Goal: Information Seeking & Learning: Learn about a topic

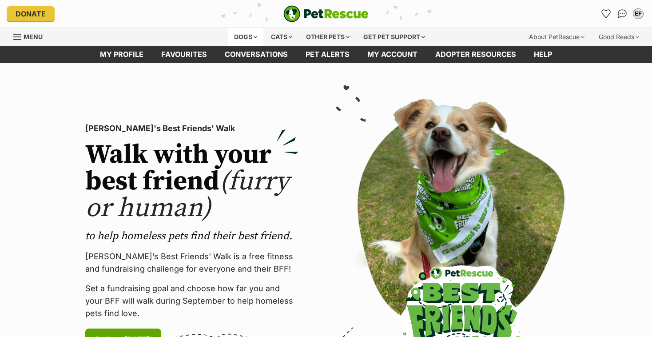
click at [228, 37] on div "Dogs" at bounding box center [246, 37] width 36 height 18
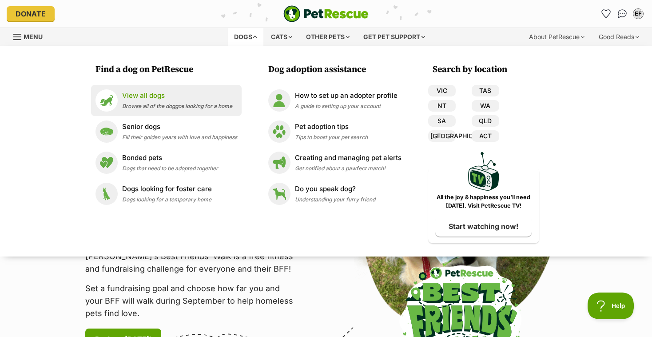
click at [146, 99] on p "View all dogs" at bounding box center [177, 96] width 110 height 10
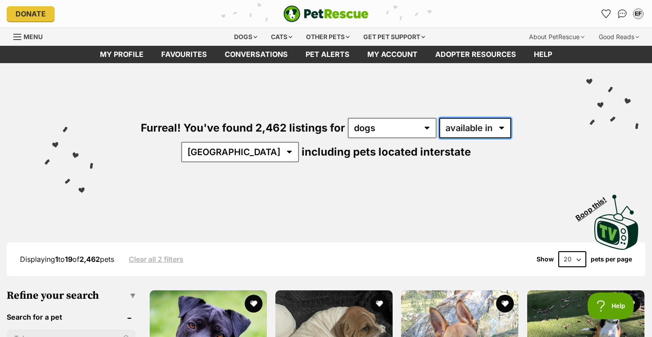
click at [465, 131] on select "available in located in" at bounding box center [475, 128] width 72 height 20
select select "disabled"
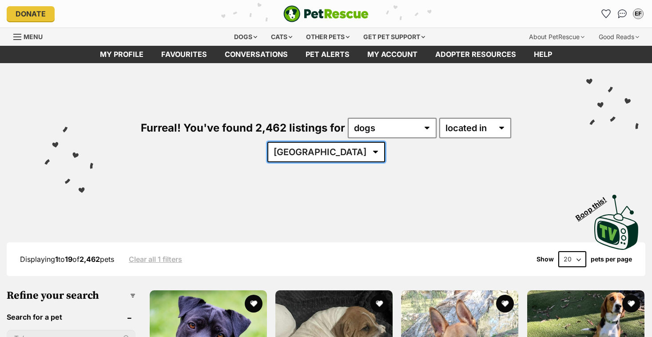
click at [385, 142] on select "Australia ACT NSW NT QLD SA TAS VIC WA" at bounding box center [326, 152] width 118 height 20
select select "VIC"
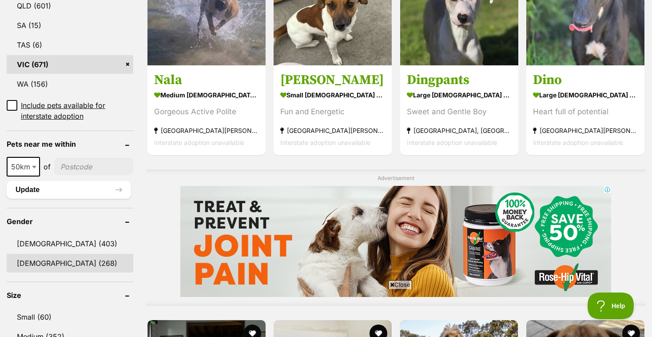
click at [45, 254] on link "[DEMOGRAPHIC_DATA] (268)" at bounding box center [70, 263] width 127 height 19
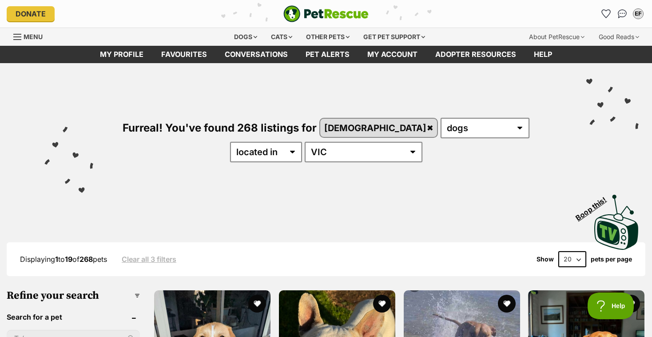
click at [566, 261] on select "20 40 60" at bounding box center [572, 259] width 28 height 16
select select "60"
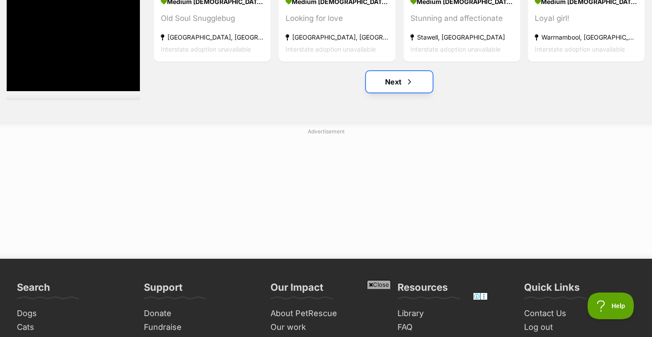
click at [417, 88] on link "Next" at bounding box center [399, 81] width 67 height 21
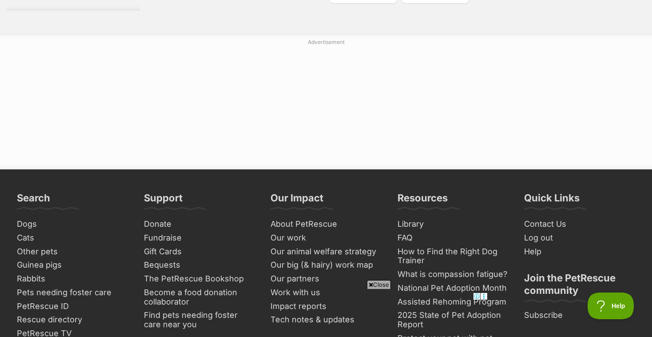
scroll to position [4854, 0]
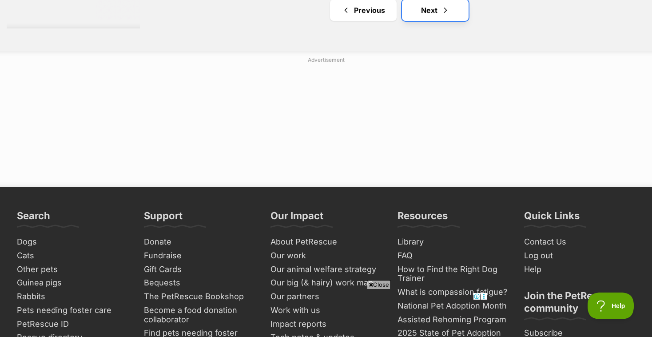
click at [438, 19] on link "Next" at bounding box center [435, 10] width 67 height 21
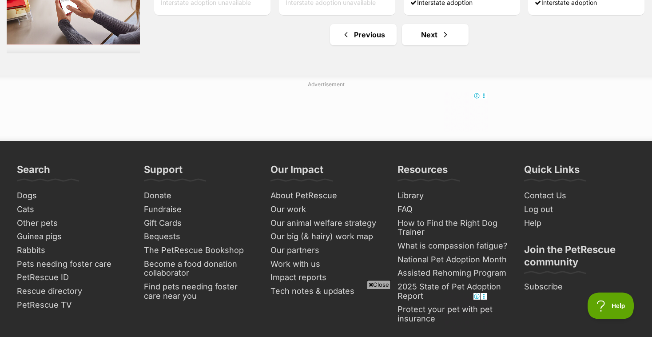
scroll to position [4746, 0]
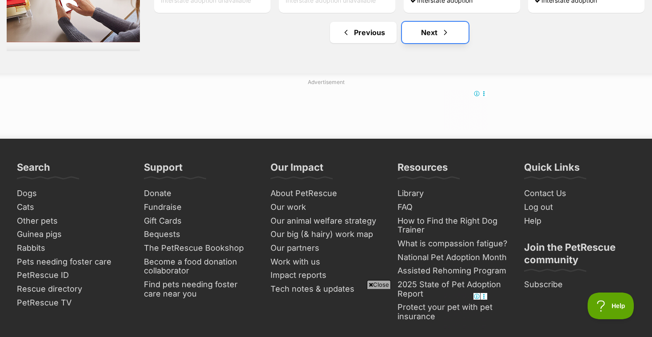
click at [458, 41] on link "Next" at bounding box center [435, 32] width 67 height 21
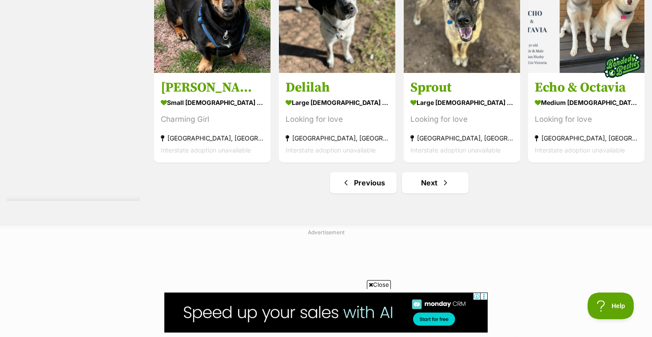
scroll to position [4626, 0]
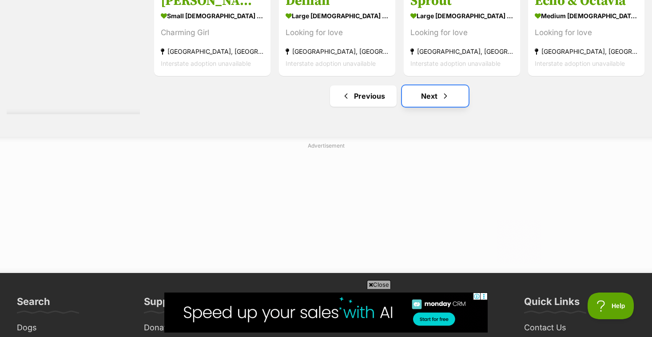
click at [452, 103] on link "Next" at bounding box center [435, 95] width 67 height 21
